Goal: Transaction & Acquisition: Purchase product/service

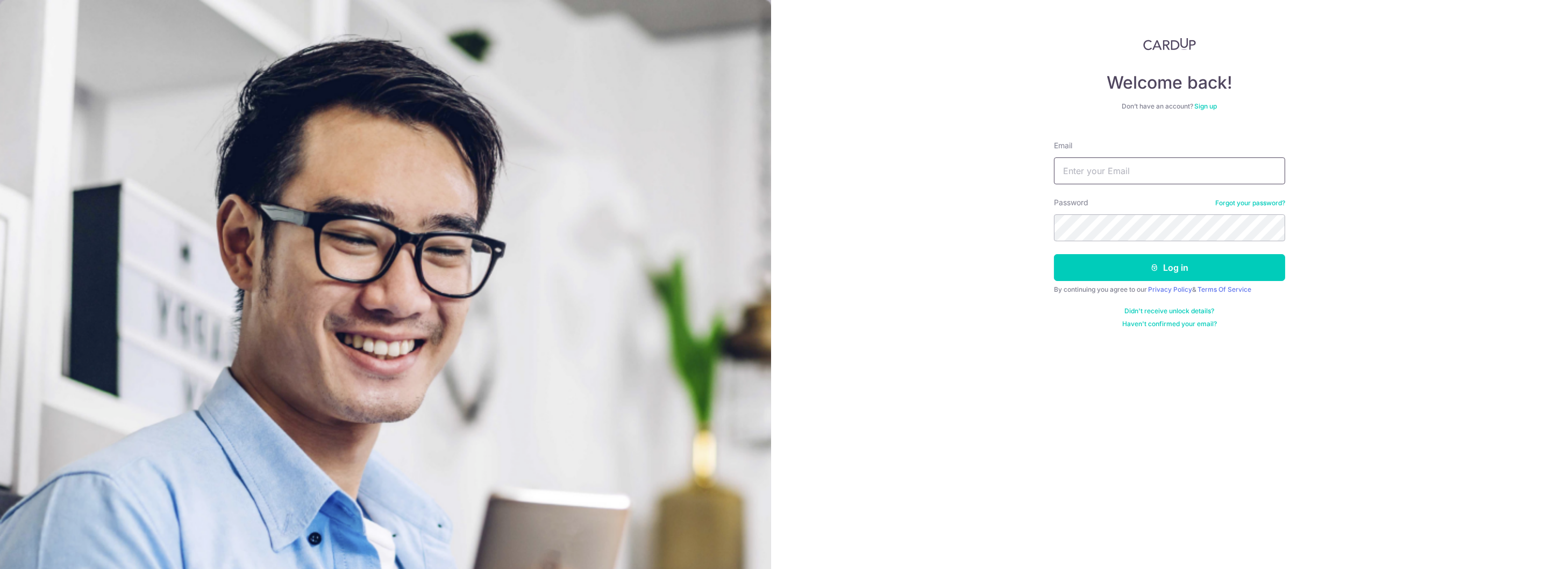
click at [1134, 170] on input "Email" at bounding box center [1170, 171] width 231 height 27
type input "tankc27@gmail.com"
click at [1130, 213] on div "Password Forgot your password?" at bounding box center [1170, 220] width 231 height 44
click at [1136, 271] on button "Log in" at bounding box center [1170, 267] width 231 height 27
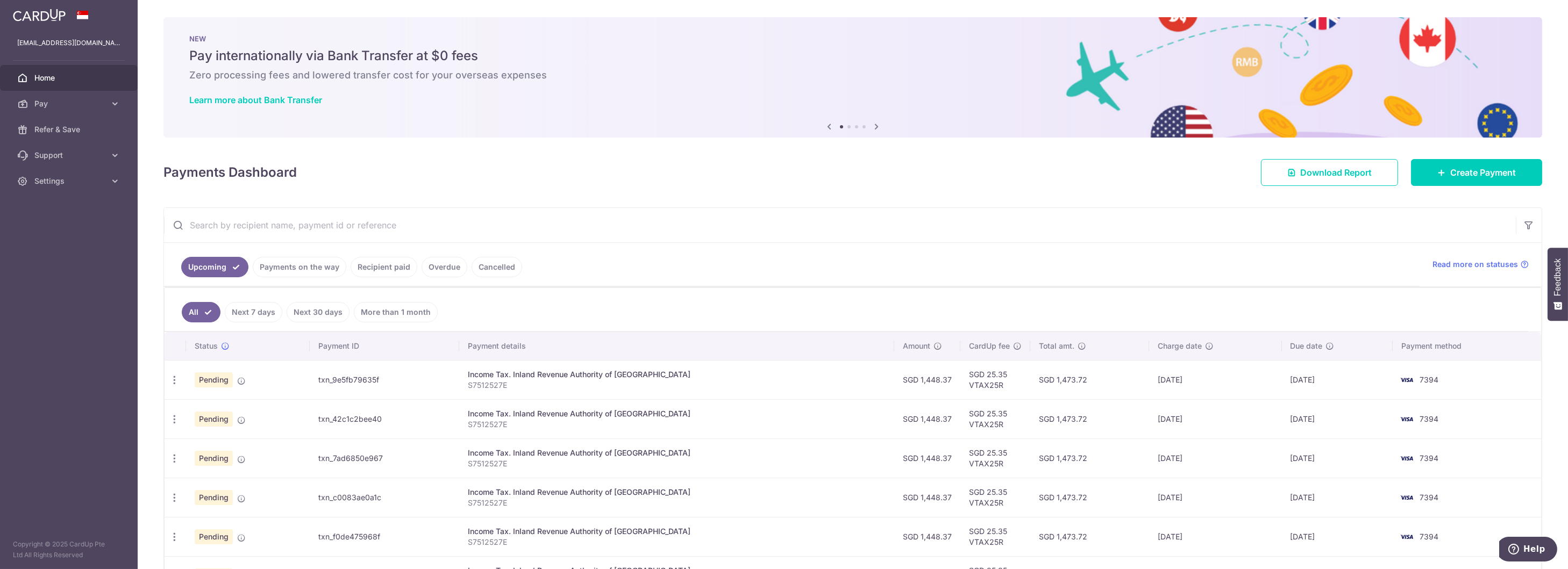
click at [363, 266] on link "Recipient paid" at bounding box center [383, 266] width 66 height 20
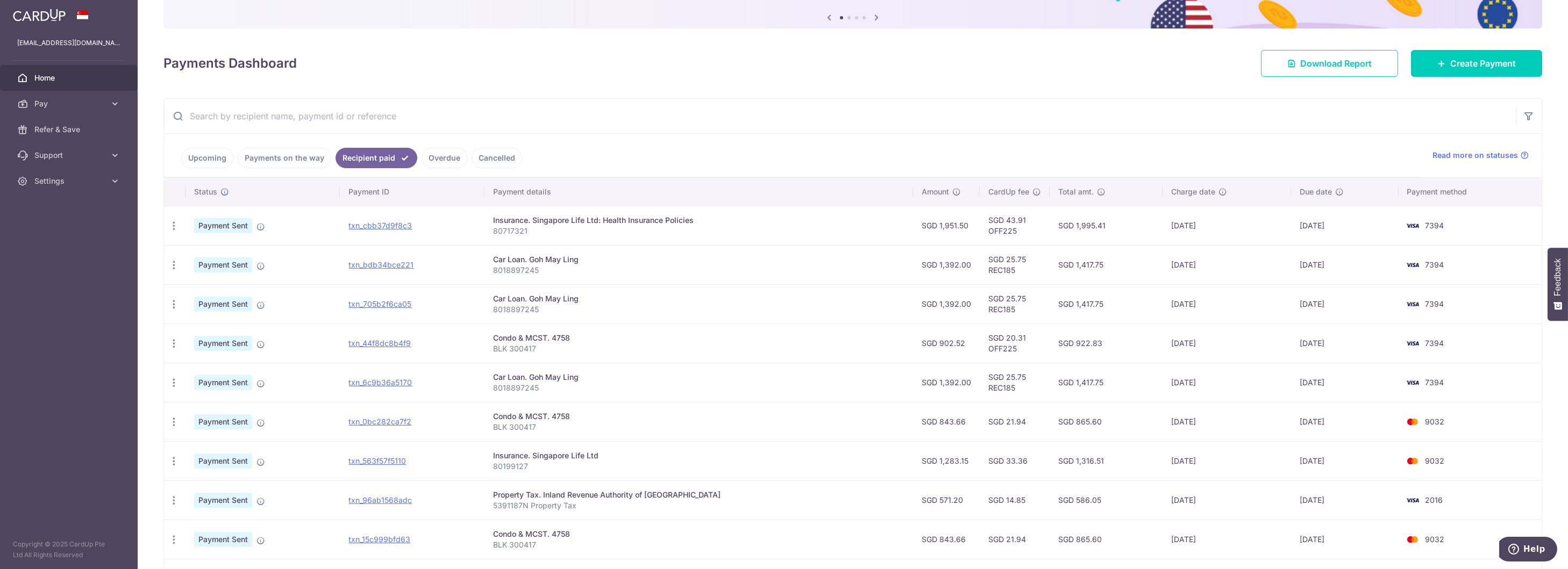
scroll to position [162, 0]
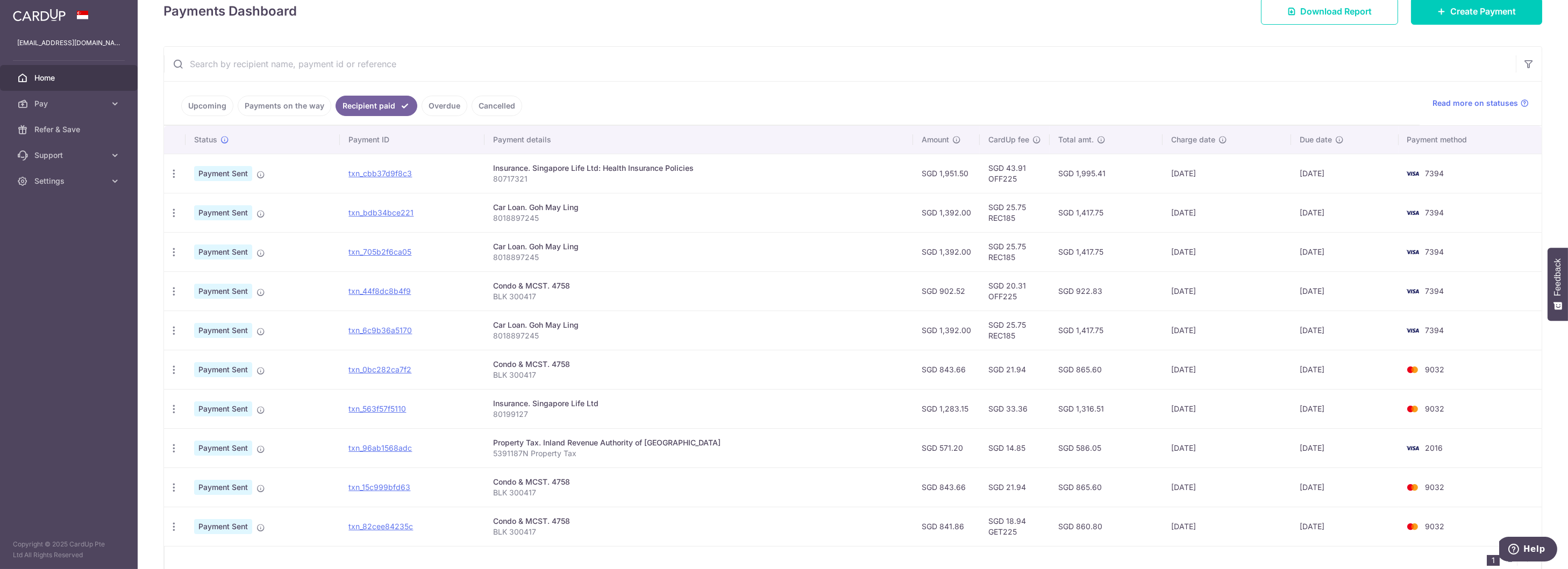
click at [535, 484] on div "Condo & MCST. 4758" at bounding box center [698, 481] width 411 height 11
click at [542, 480] on div "Condo & MCST. 4758" at bounding box center [698, 481] width 411 height 11
click at [558, 480] on div "Condo & MCST. 4758" at bounding box center [698, 481] width 411 height 11
click at [179, 371] on icon "button" at bounding box center [174, 370] width 11 height 11
click at [209, 105] on link "Upcoming" at bounding box center [208, 106] width 53 height 20
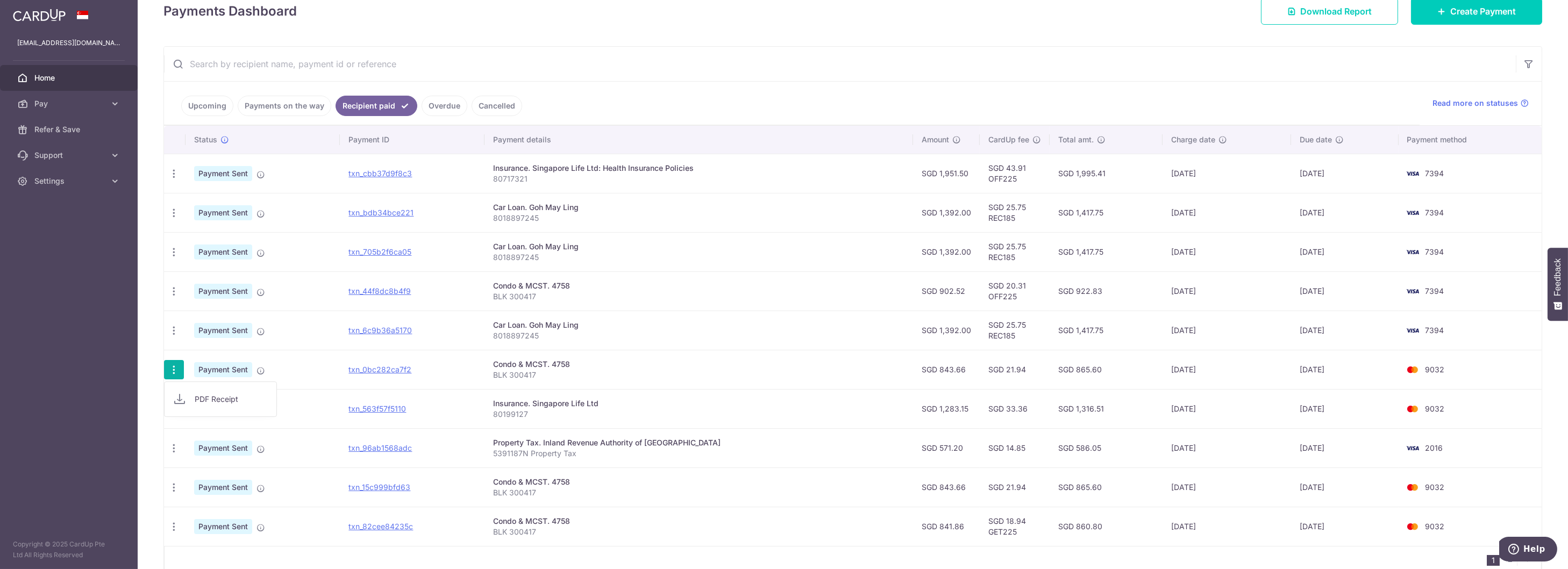
scroll to position [0, 0]
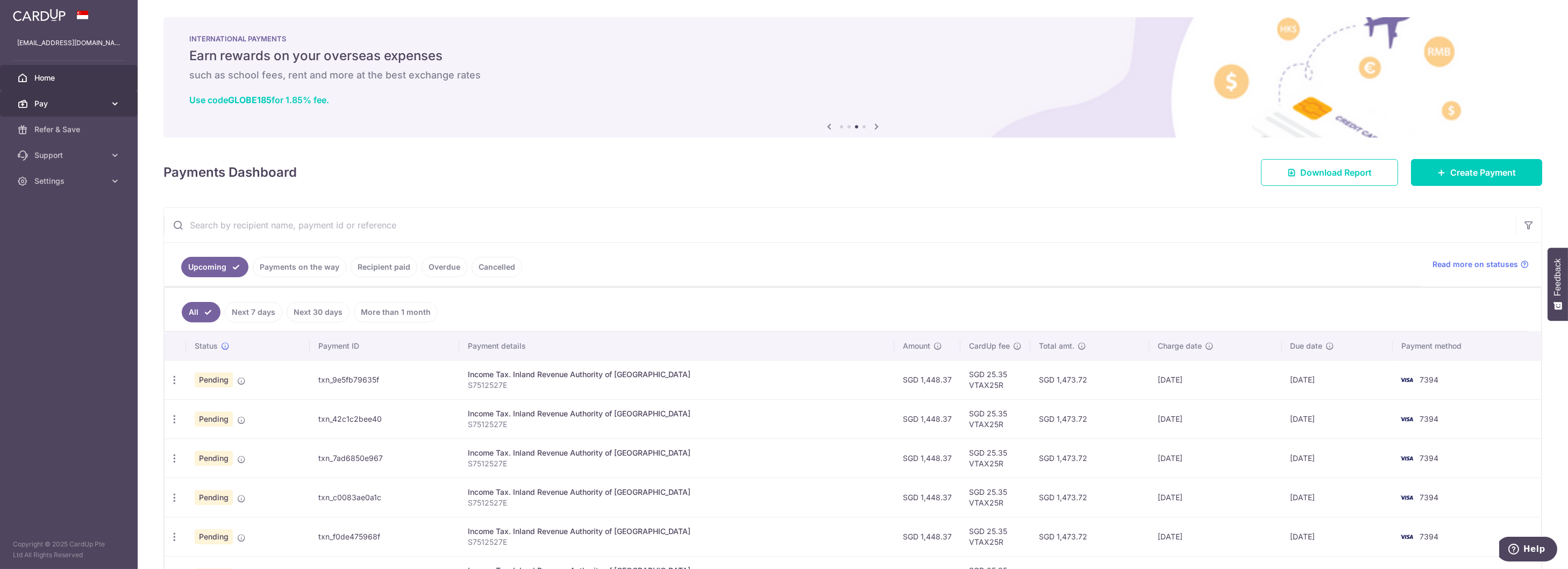
click at [68, 100] on span "Pay" at bounding box center [70, 103] width 71 height 11
click at [71, 131] on span "Payments" at bounding box center [70, 129] width 71 height 11
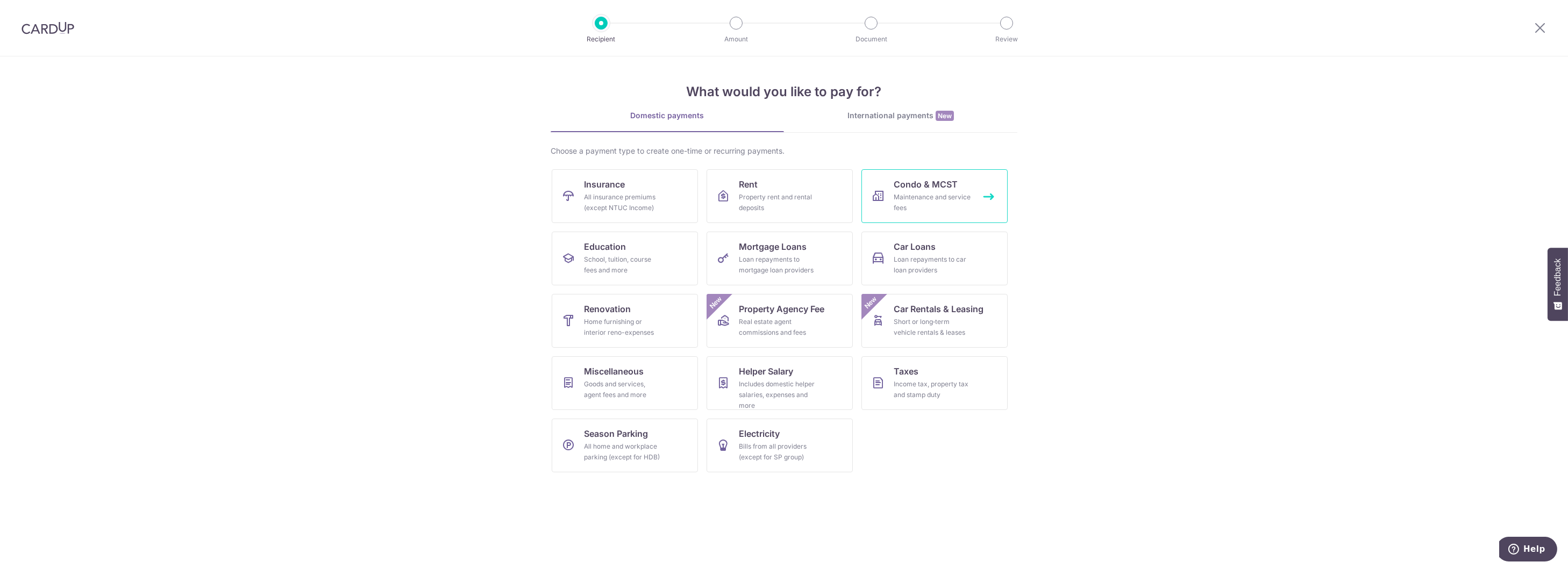
click at [918, 184] on span "Condo & MCST" at bounding box center [926, 184] width 64 height 13
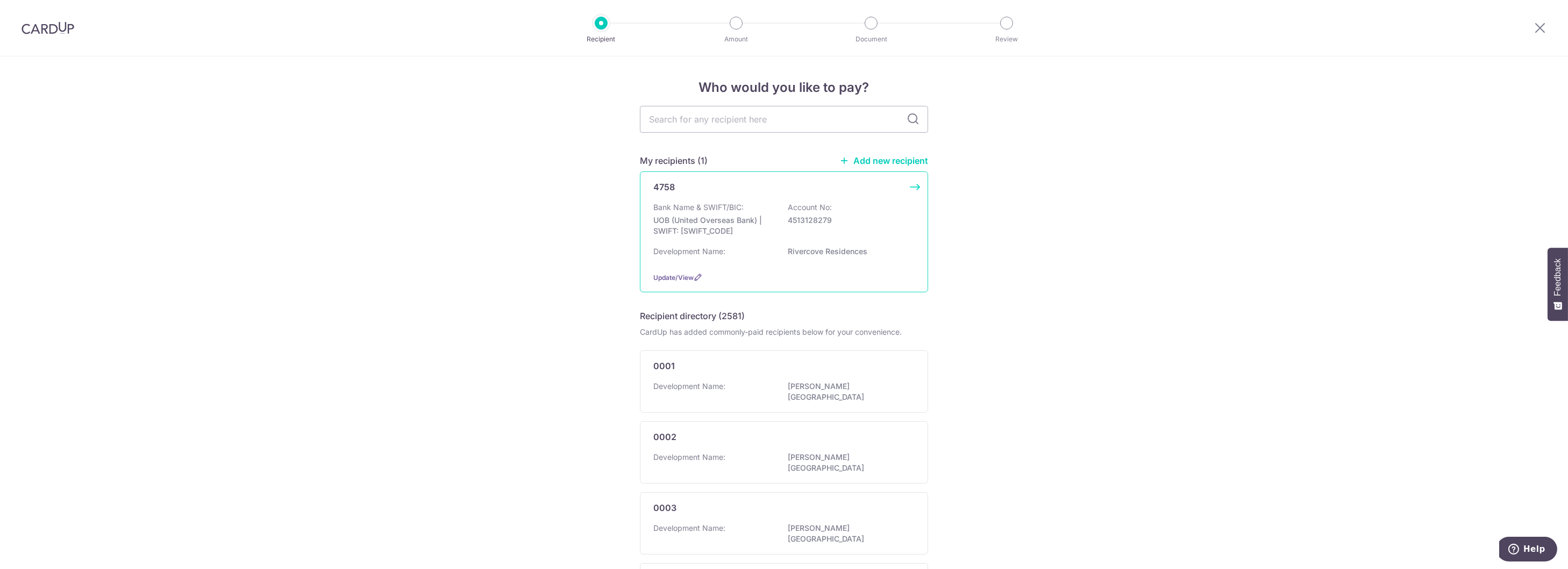
click at [779, 239] on div "Bank Name & SWIFT/BIC: UOB (United Overseas Bank) | SWIFT: UOVBSGSGXXX Account …" at bounding box center [784, 221] width 262 height 40
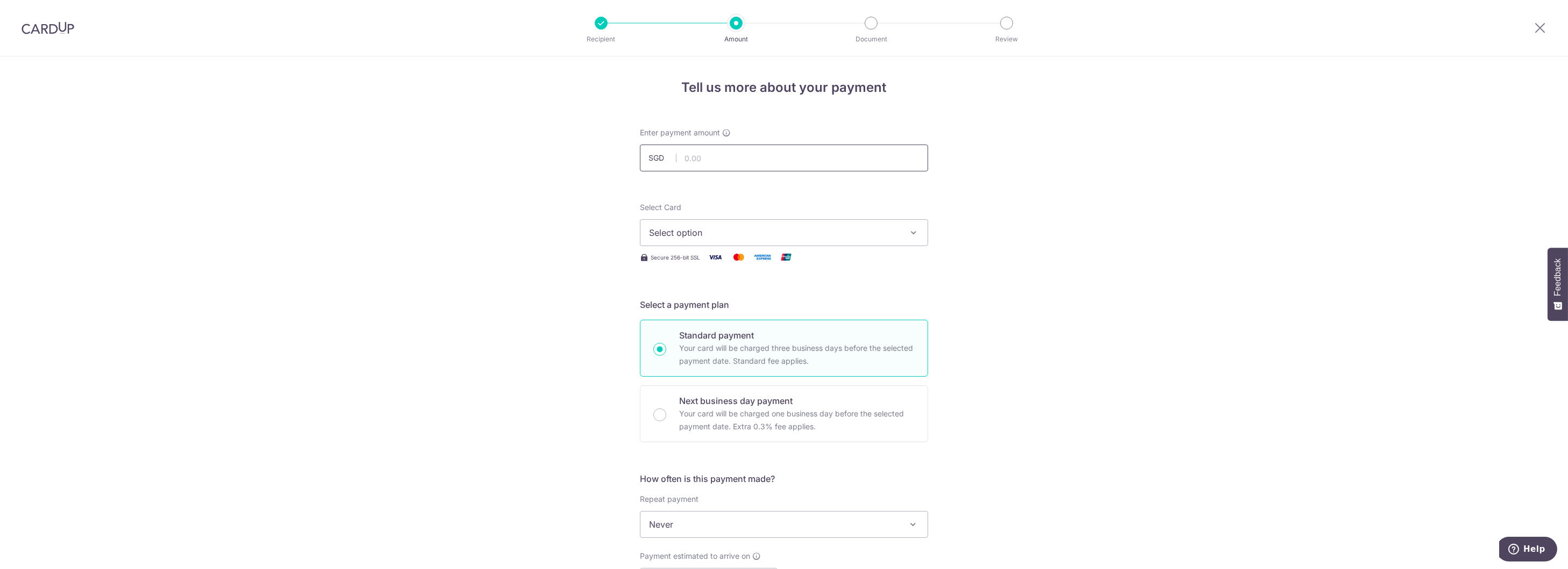
click at [756, 163] on input "text" at bounding box center [784, 157] width 288 height 27
click at [862, 233] on span "Select option" at bounding box center [774, 233] width 250 height 13
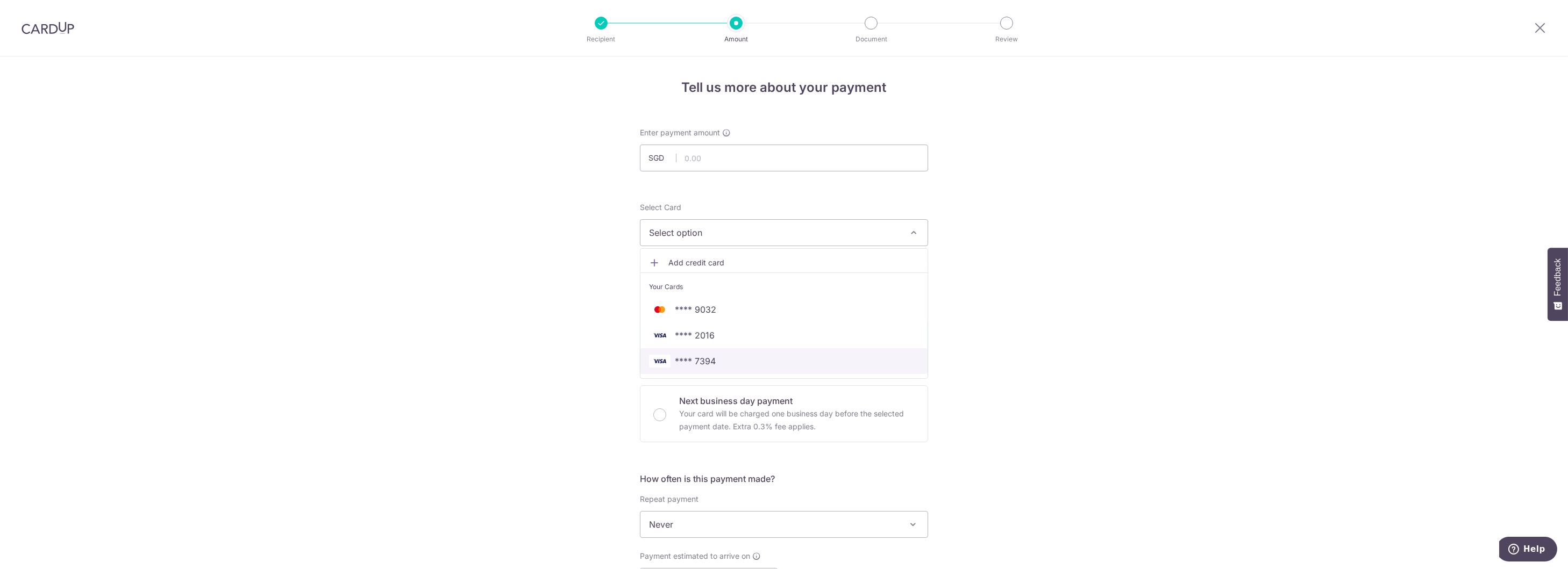
click at [761, 357] on span "**** 7394" at bounding box center [784, 362] width 270 height 13
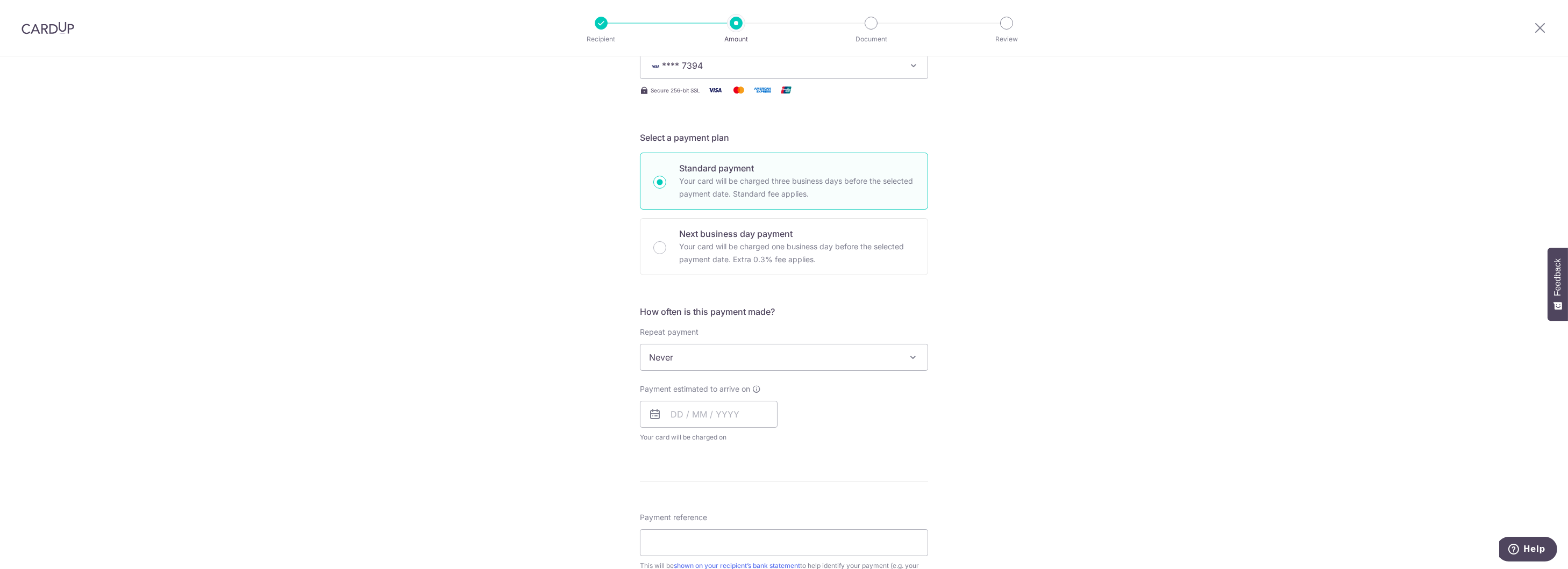
scroll to position [215, 0]
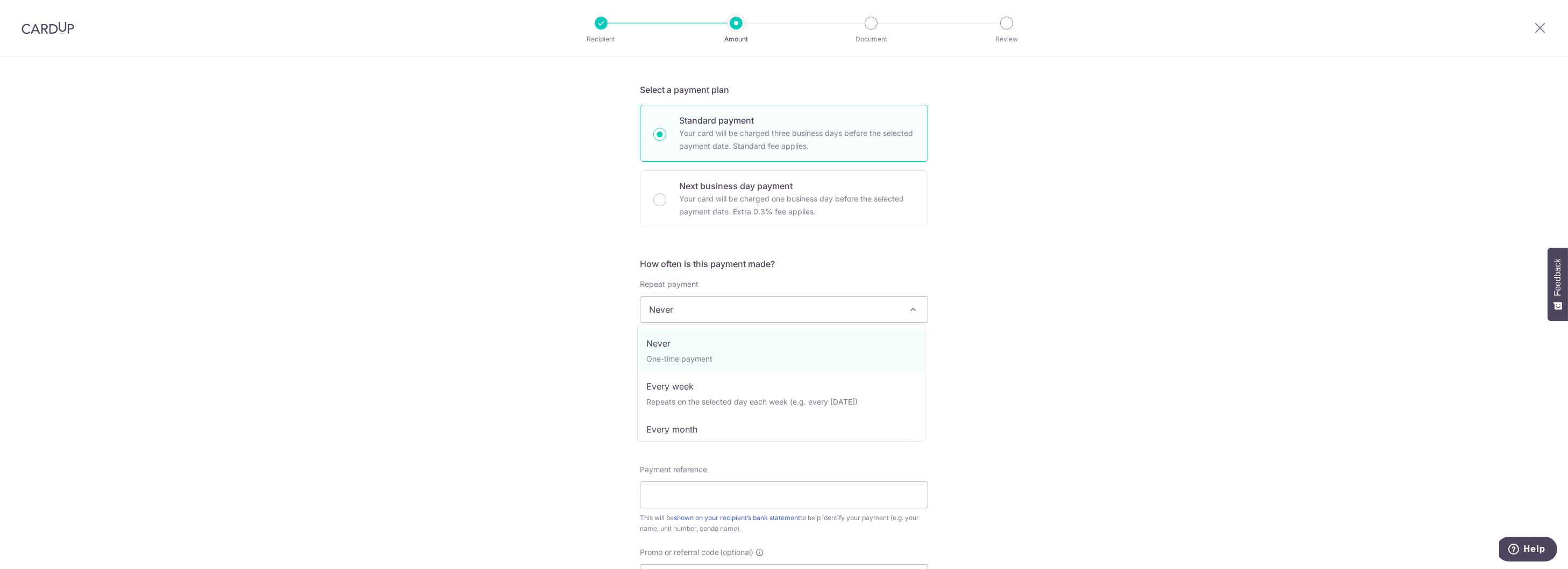
click at [710, 311] on span "Never" at bounding box center [784, 309] width 287 height 25
click at [695, 359] on input "text" at bounding box center [709, 366] width 138 height 27
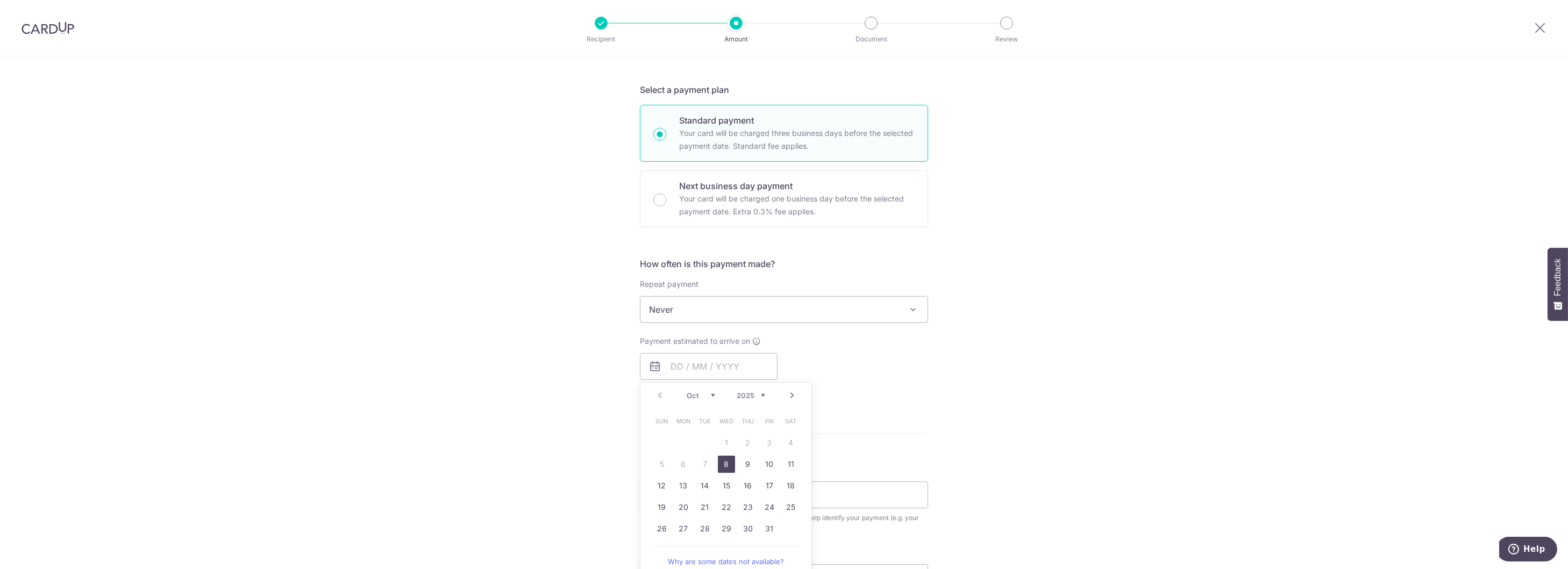
click at [720, 467] on link "8" at bounding box center [726, 464] width 17 height 17
type input "08/10/2025"
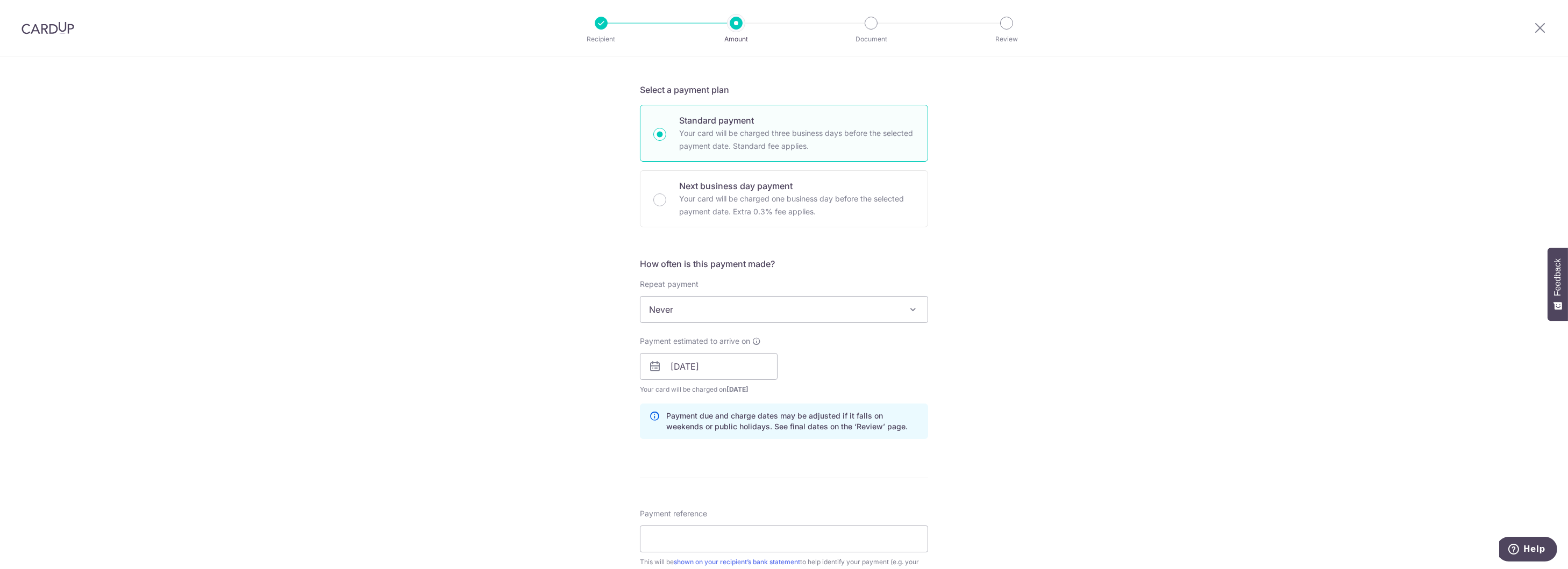
click at [715, 302] on span "Never" at bounding box center [784, 309] width 287 height 25
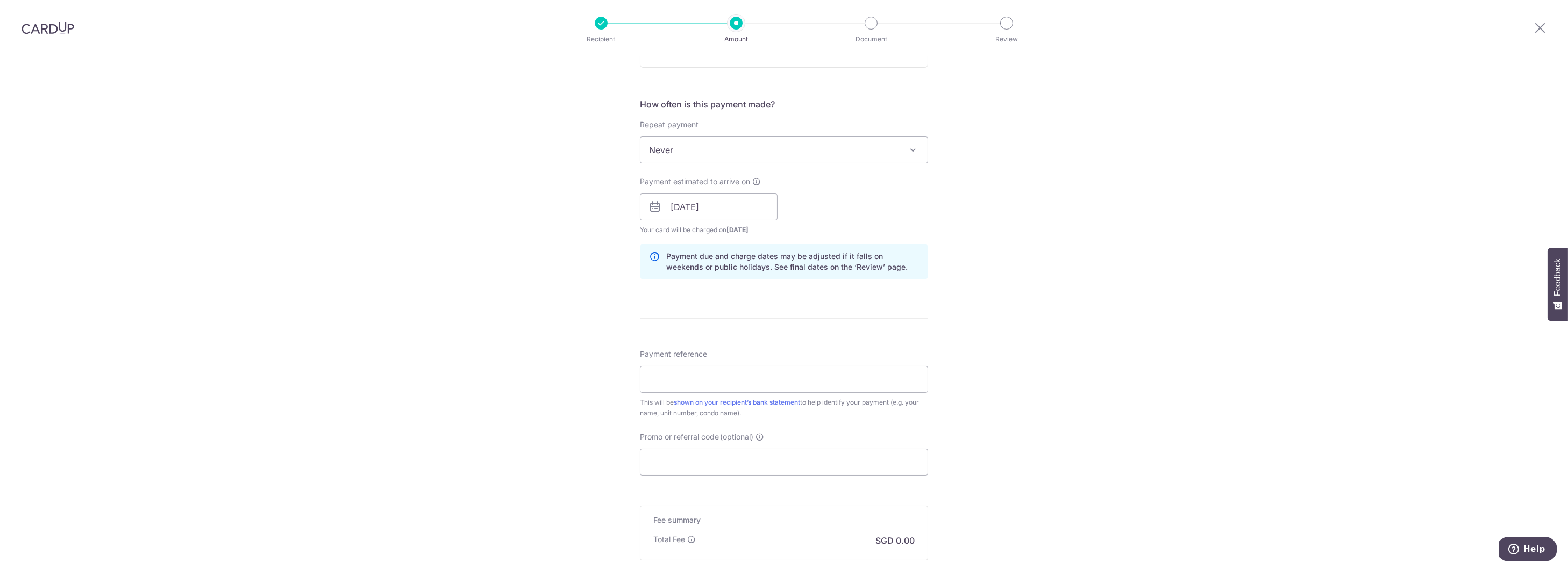
scroll to position [376, 0]
click at [762, 383] on input "Payment reference" at bounding box center [784, 377] width 288 height 27
type input "BLK 300417"
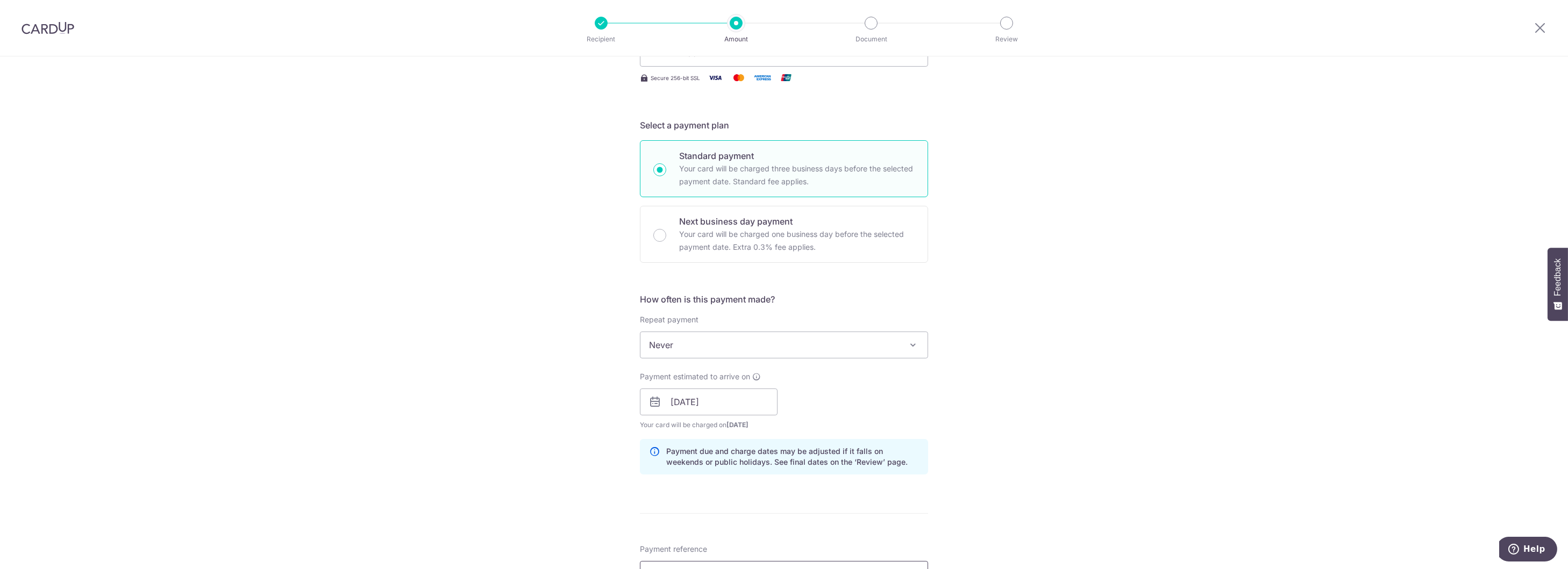
scroll to position [0, 0]
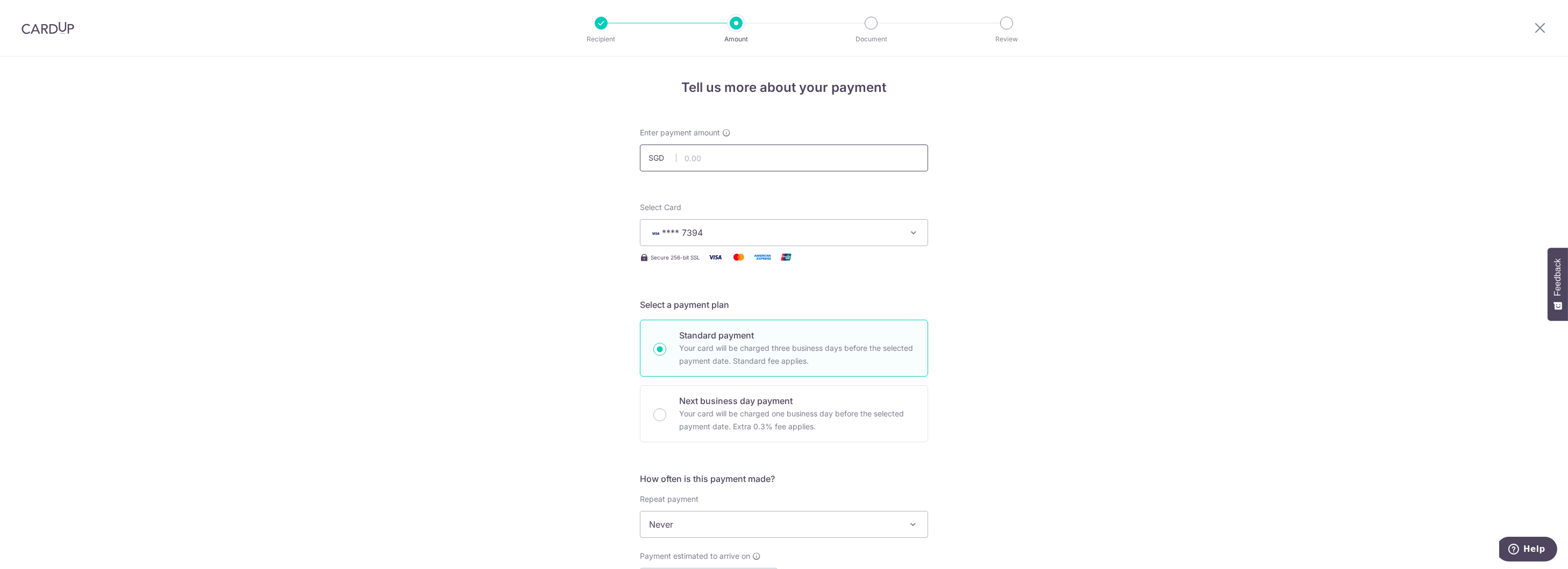
click at [690, 155] on input "text" at bounding box center [784, 157] width 288 height 27
type input "902.52"
drag, startPoint x: 929, startPoint y: 196, endPoint x: 939, endPoint y: 362, distance: 166.3
click at [930, 196] on div "Tell us more about your payment Enter payment amount SGD 902.52 Select Card ***…" at bounding box center [784, 565] width 1568 height 1017
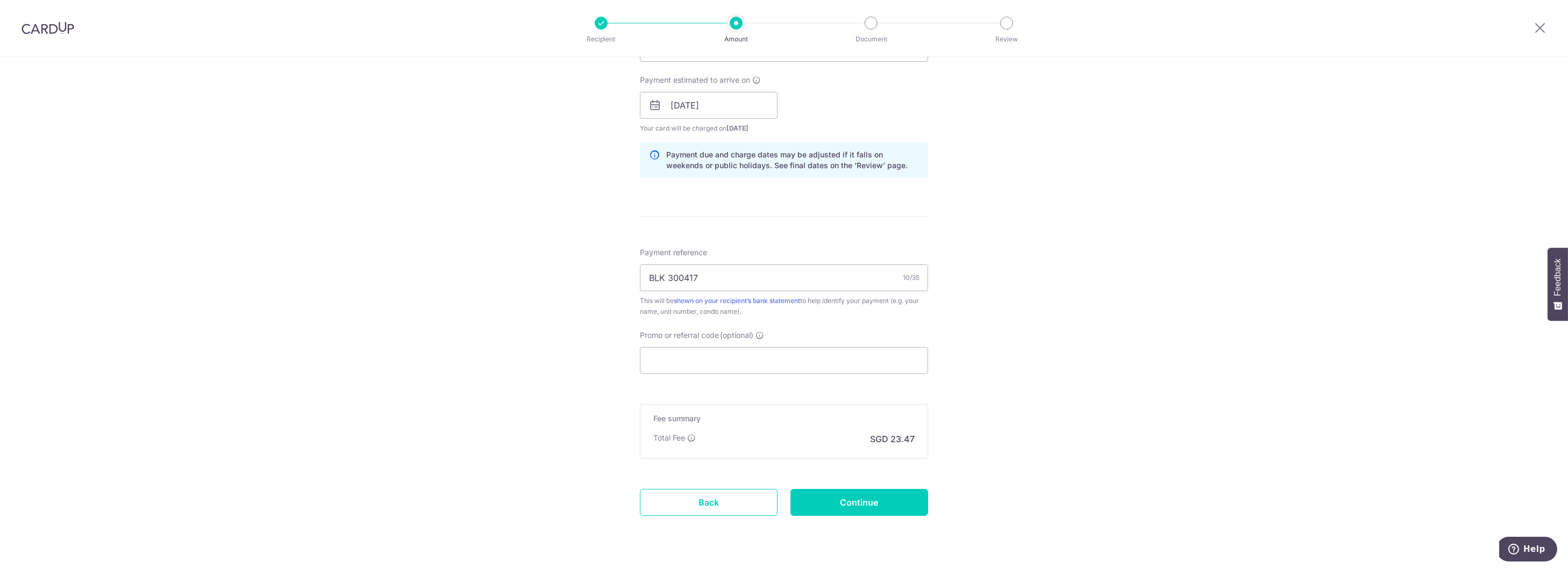
scroll to position [502, 0]
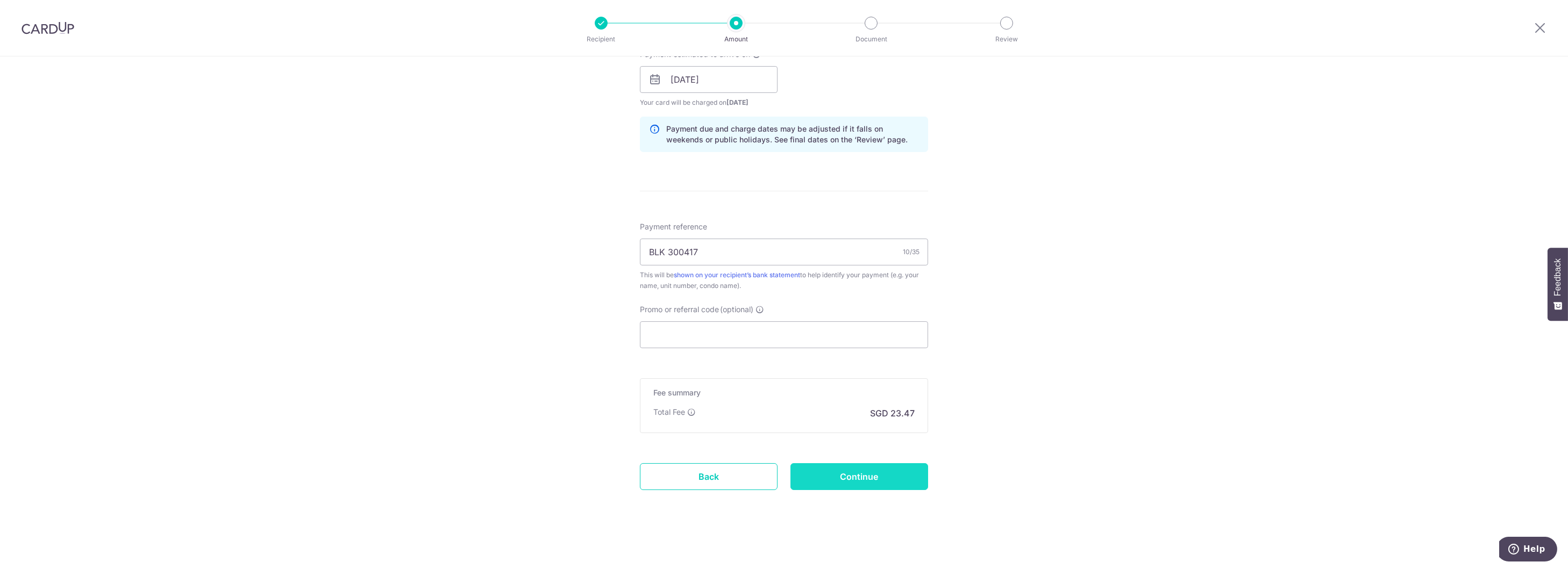
click at [843, 478] on input "Continue" at bounding box center [860, 476] width 138 height 27
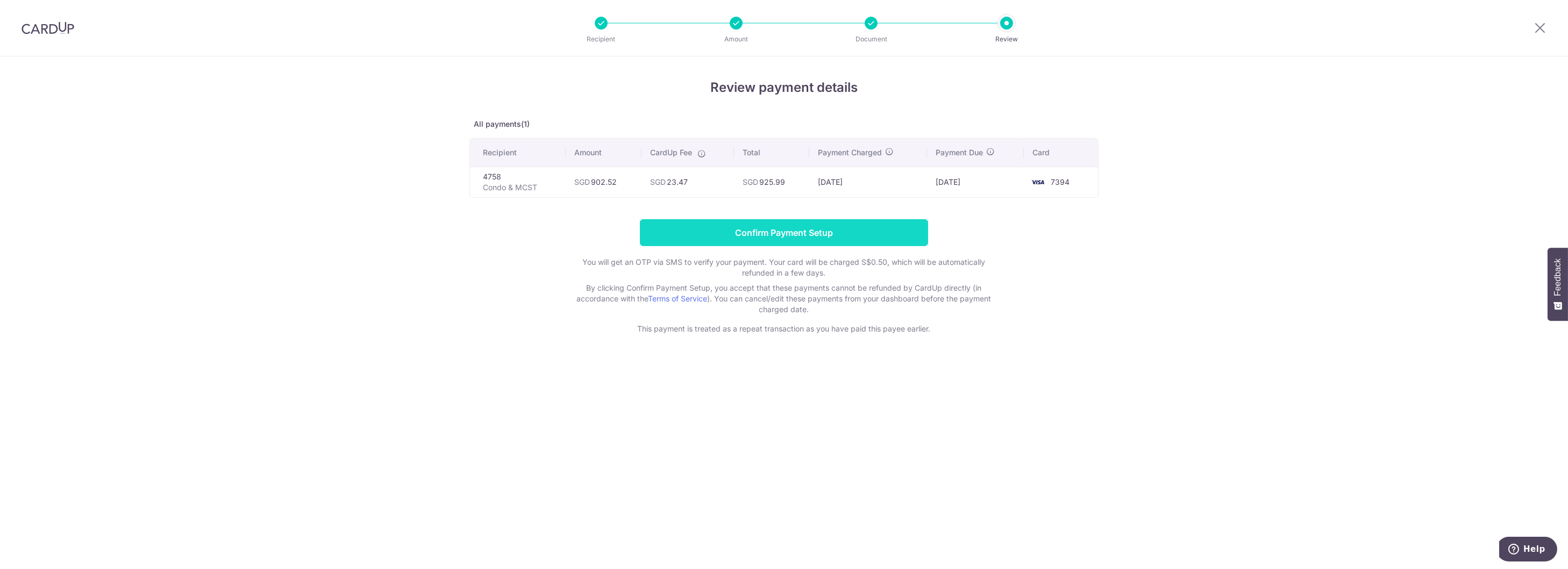
click at [888, 229] on input "Confirm Payment Setup" at bounding box center [784, 232] width 288 height 27
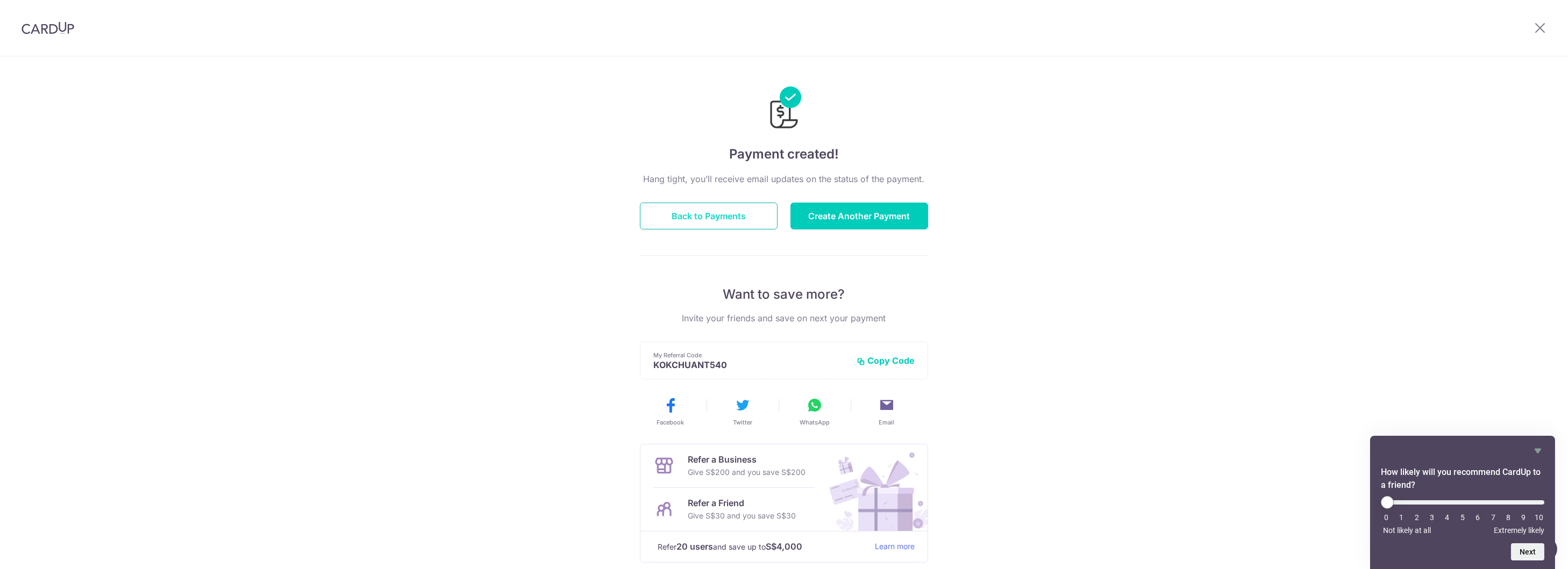
click at [713, 221] on button "Back to Payments" at bounding box center [709, 216] width 138 height 27
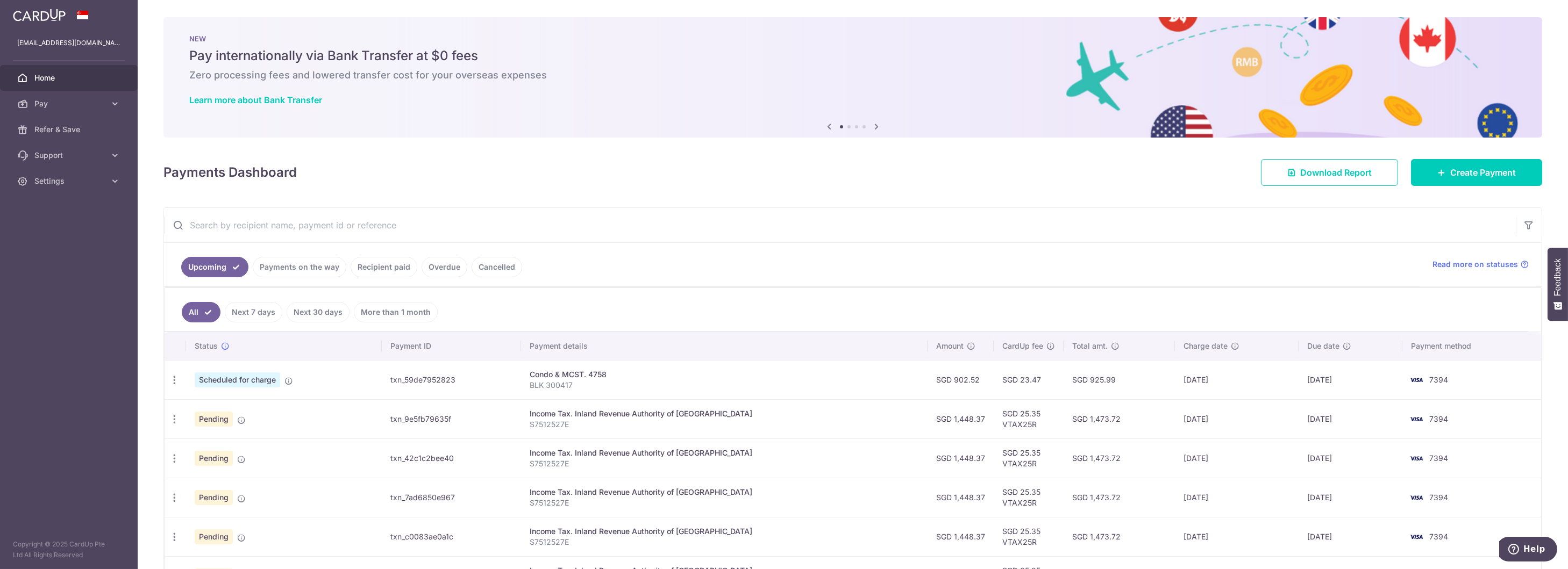
click at [277, 271] on link "Payments on the way" at bounding box center [299, 266] width 94 height 20
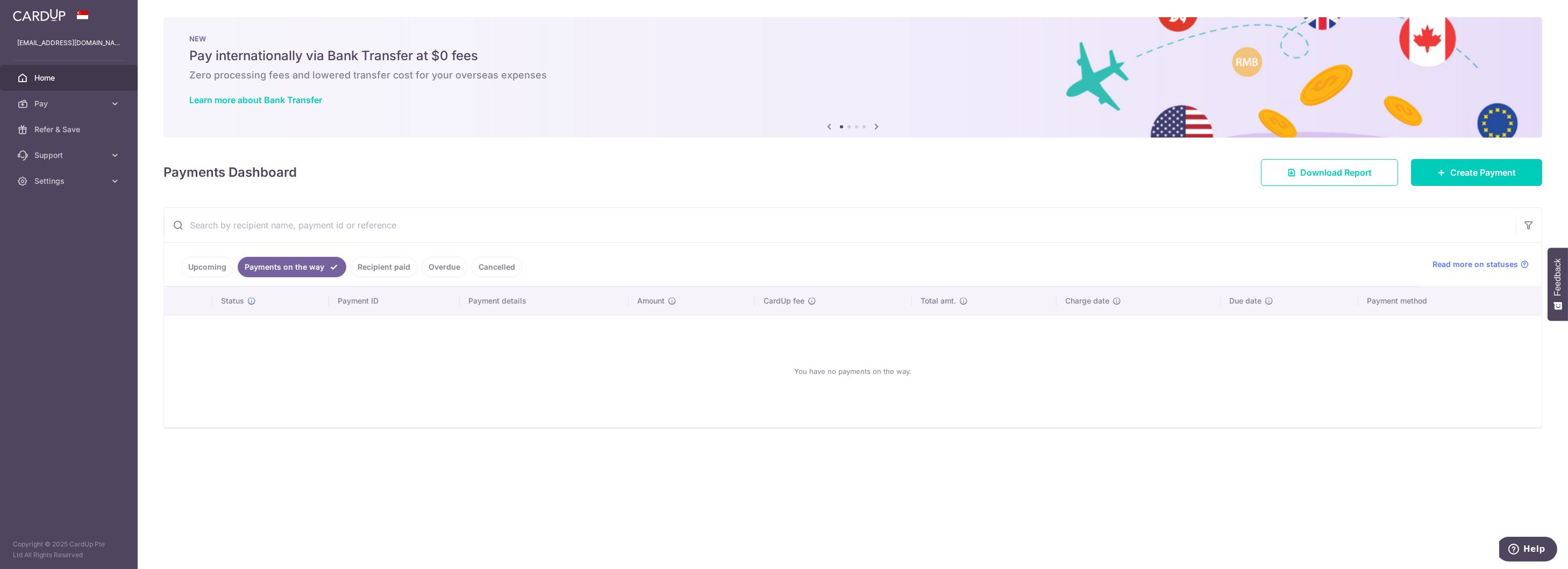
click at [187, 267] on link "Upcoming" at bounding box center [208, 266] width 53 height 20
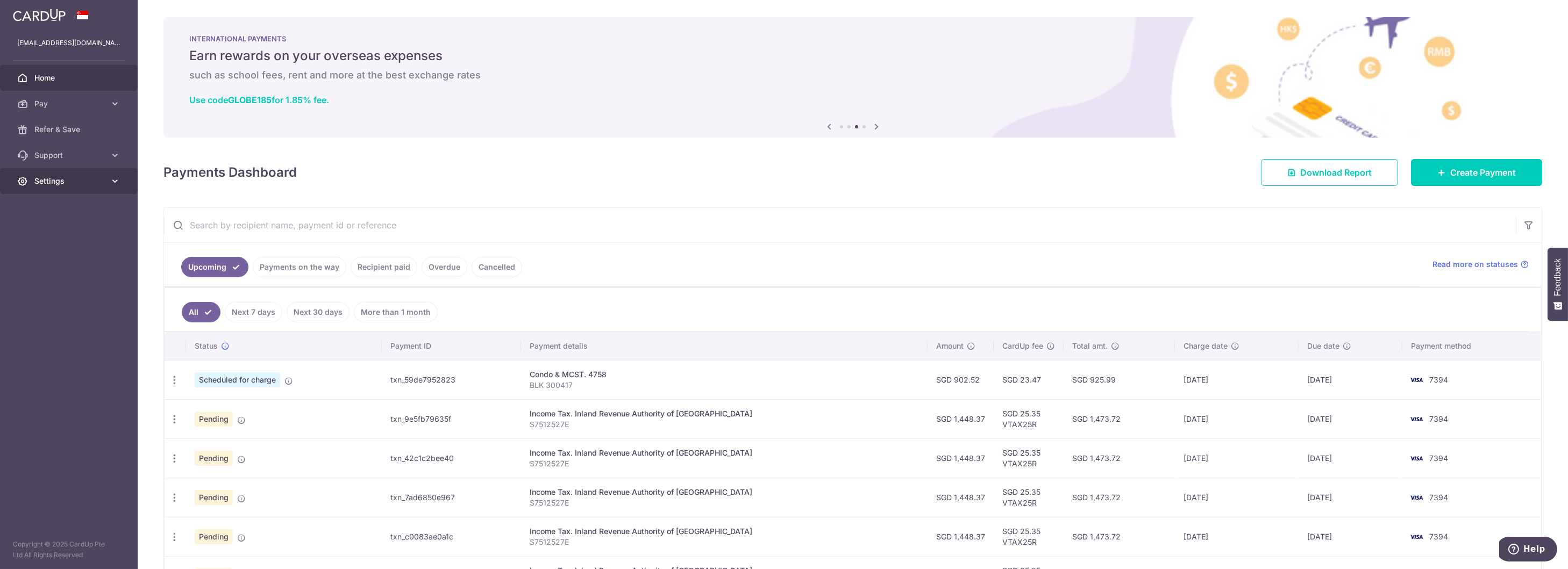
click at [59, 177] on span "Settings" at bounding box center [70, 180] width 71 height 11
click at [56, 234] on span "Logout" at bounding box center [70, 232] width 71 height 11
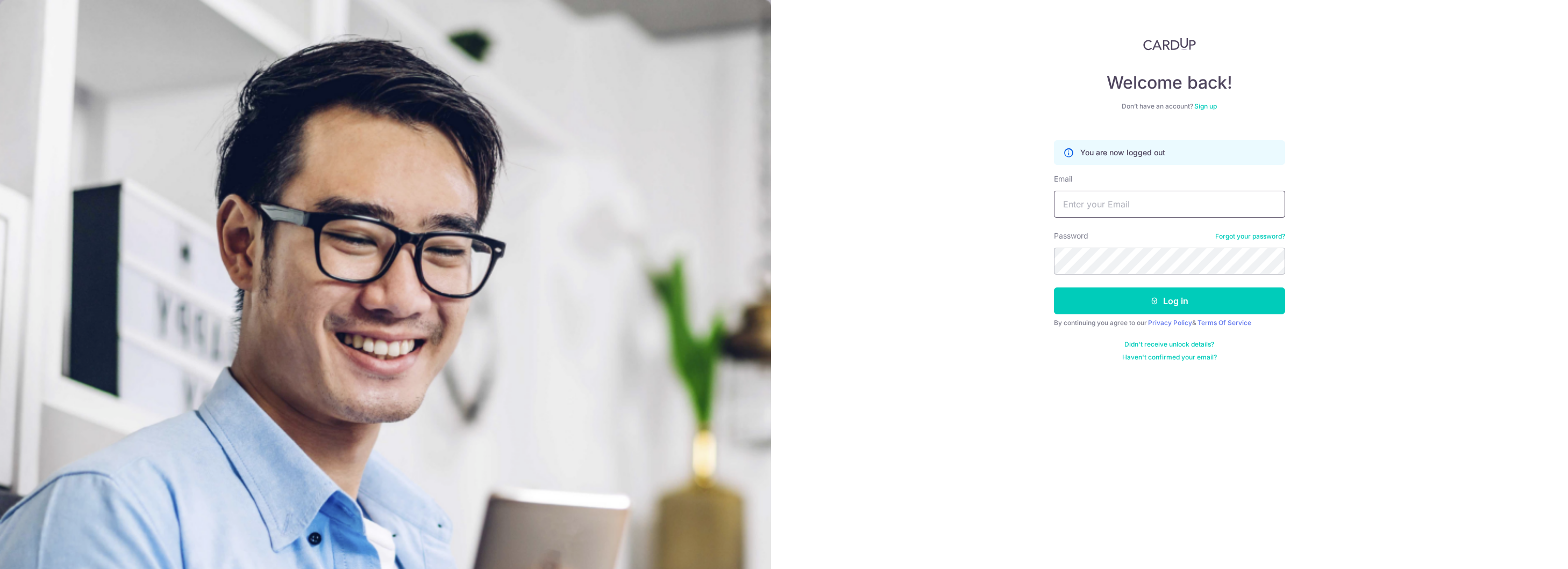
click at [1098, 208] on input "Email" at bounding box center [1170, 204] width 231 height 27
type input "[EMAIL_ADDRESS][DOMAIN_NAME]"
click at [1054, 288] on button "Log in" at bounding box center [1170, 301] width 231 height 27
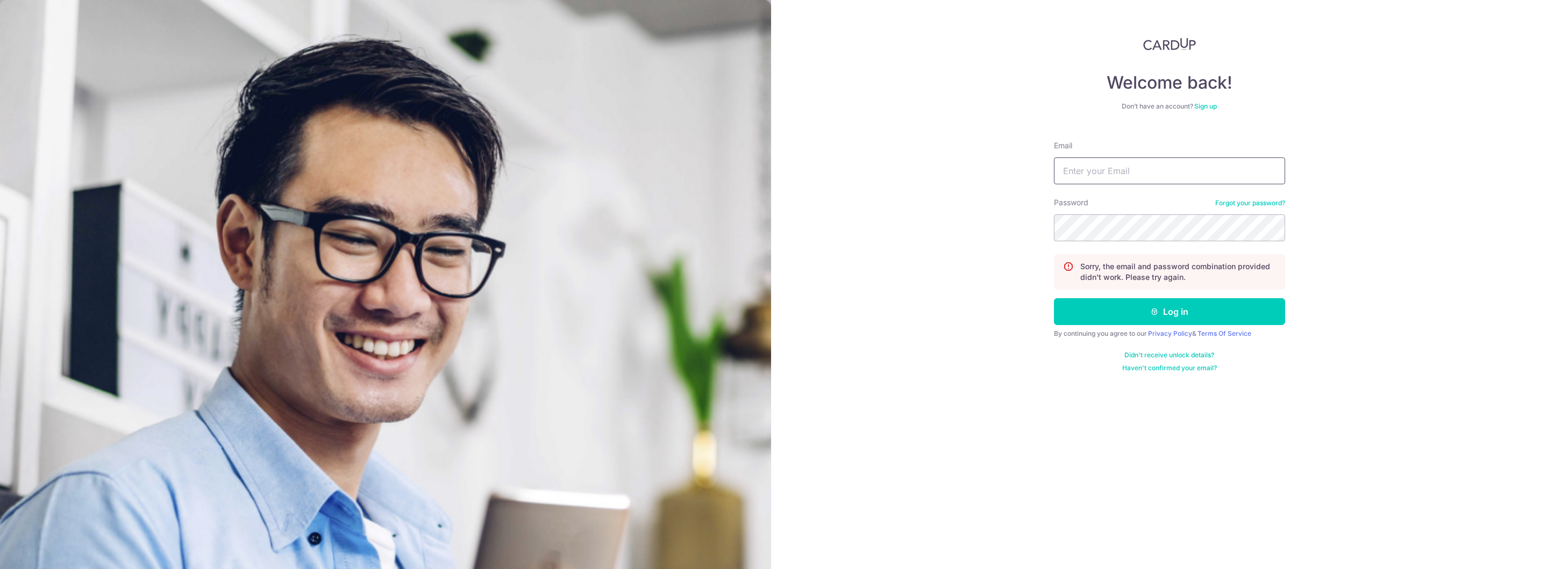
click at [1181, 168] on input "Email" at bounding box center [1170, 171] width 231 height 27
type input "[EMAIL_ADDRESS][DOMAIN_NAME]"
click at [1054, 298] on button "Log in" at bounding box center [1170, 312] width 231 height 27
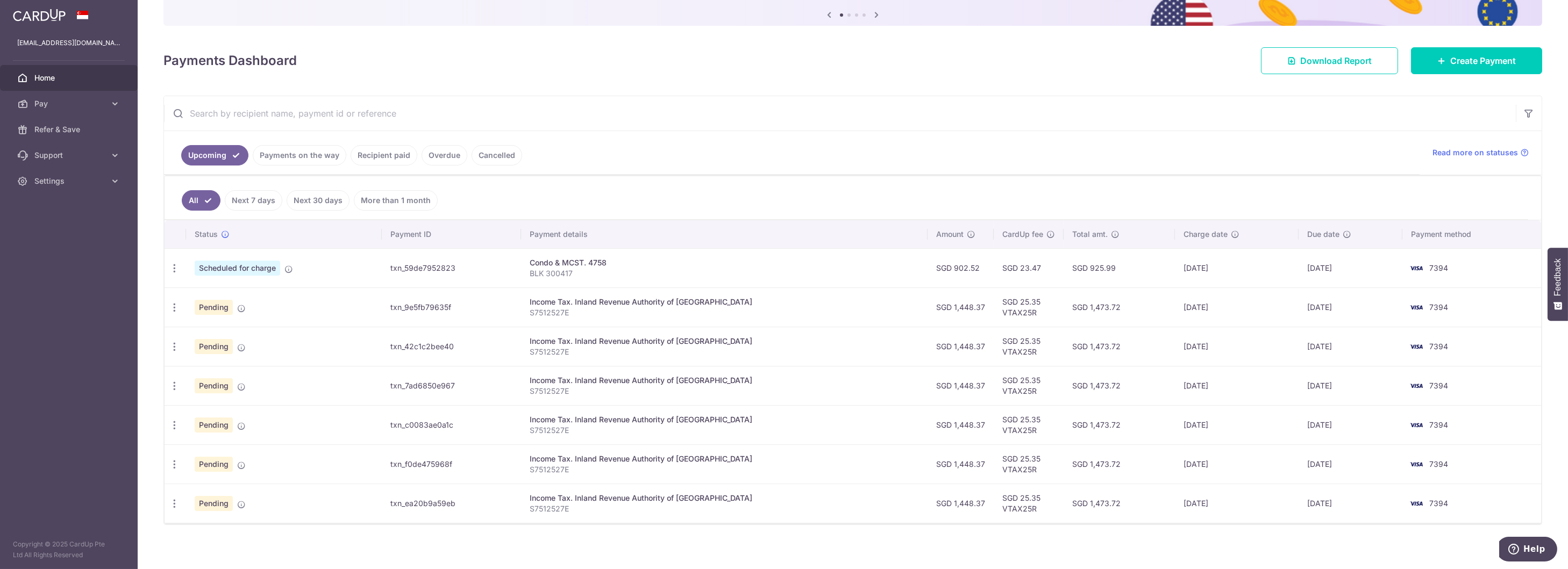
scroll to position [116, 0]
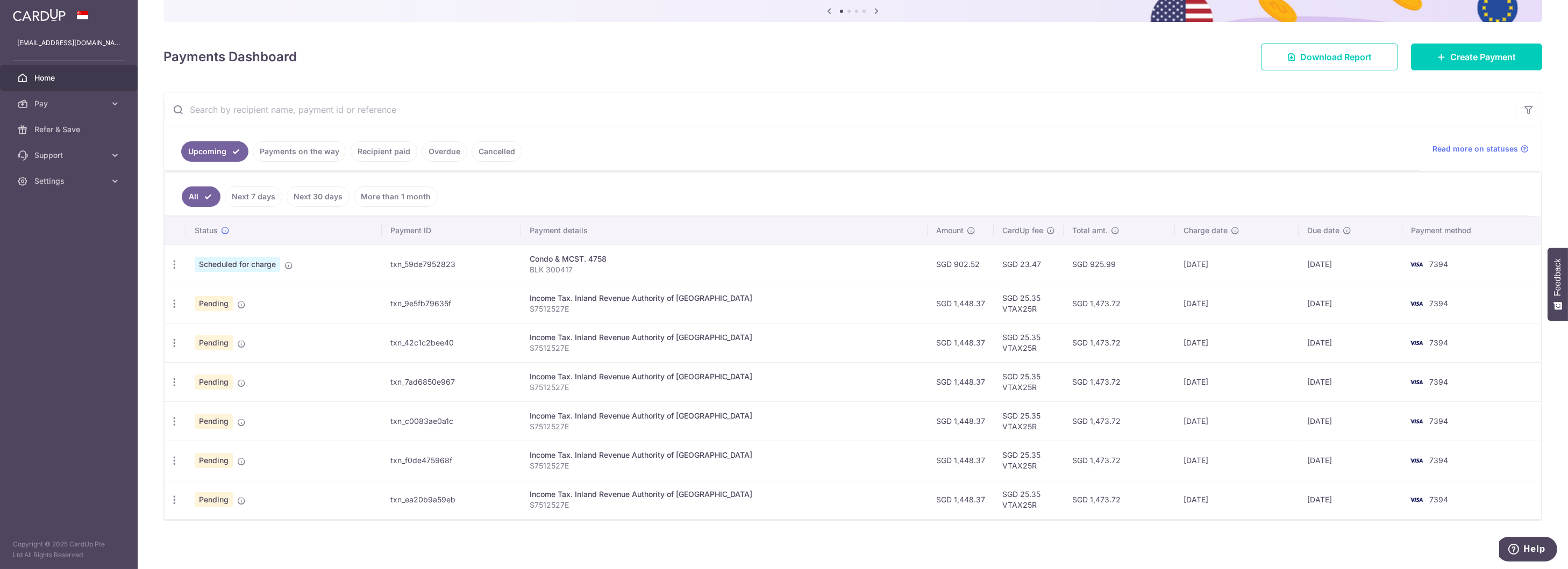
click at [368, 153] on link "Recipient paid" at bounding box center [383, 151] width 66 height 20
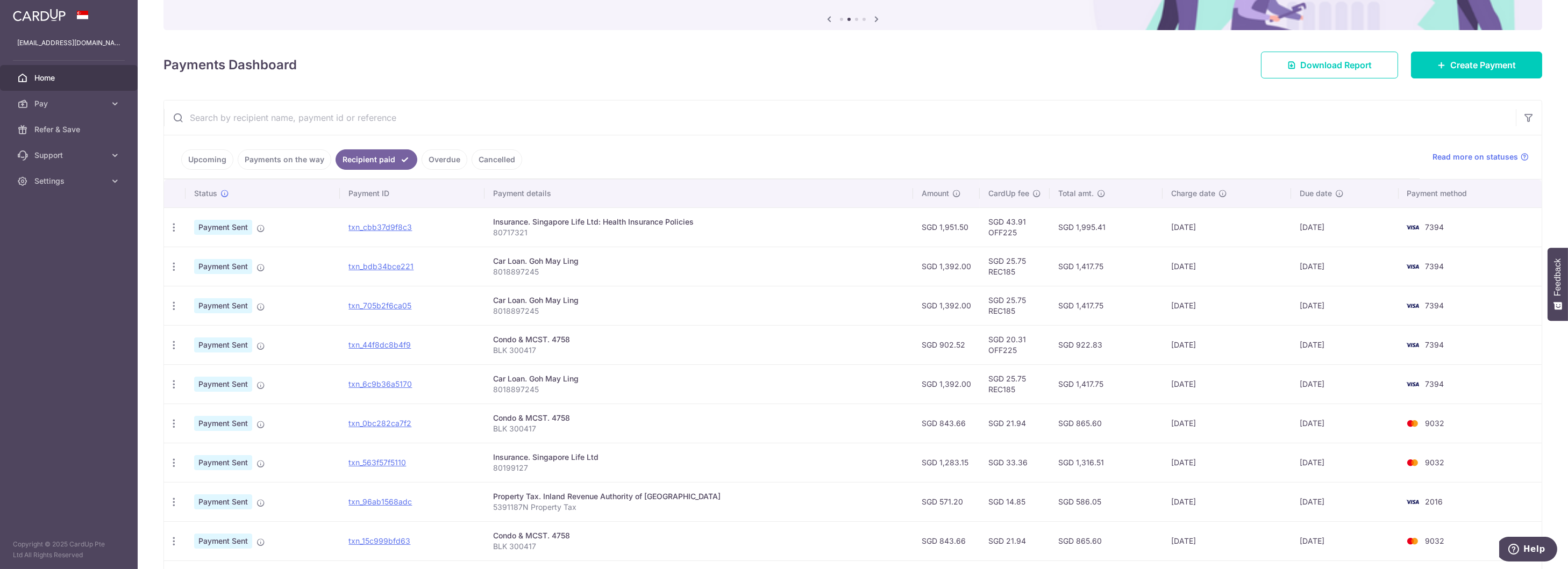
scroll to position [0, 0]
